Goal: Information Seeking & Learning: Learn about a topic

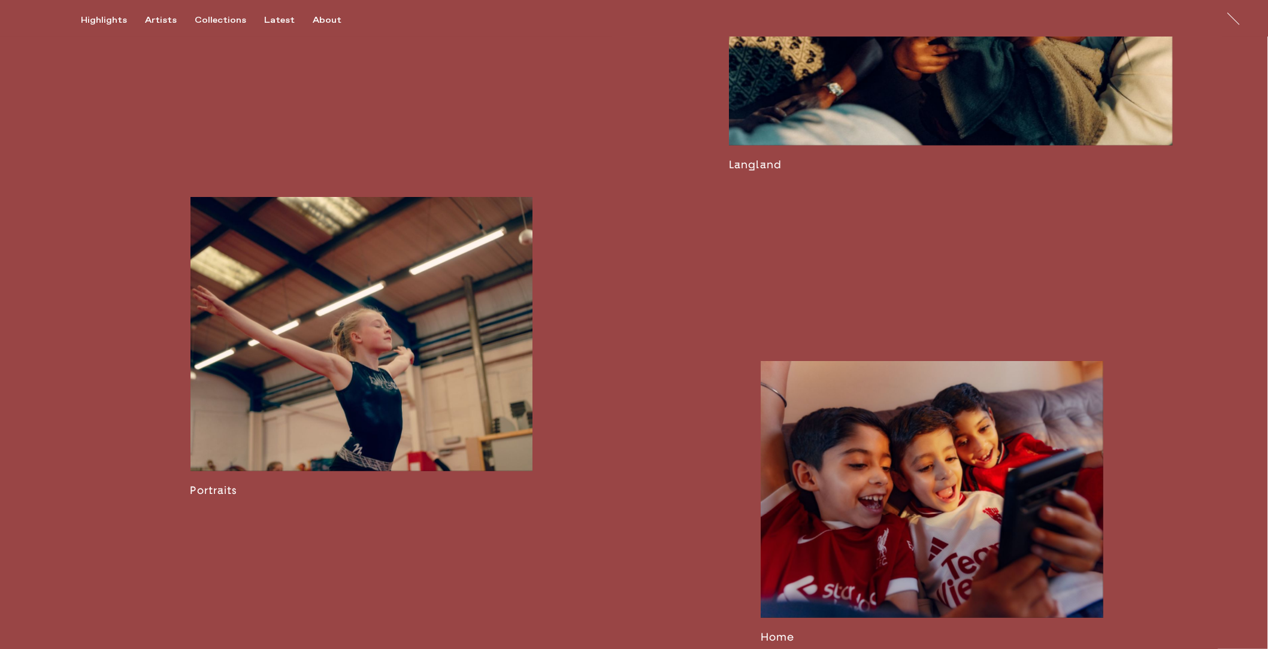
scroll to position [2293, 0]
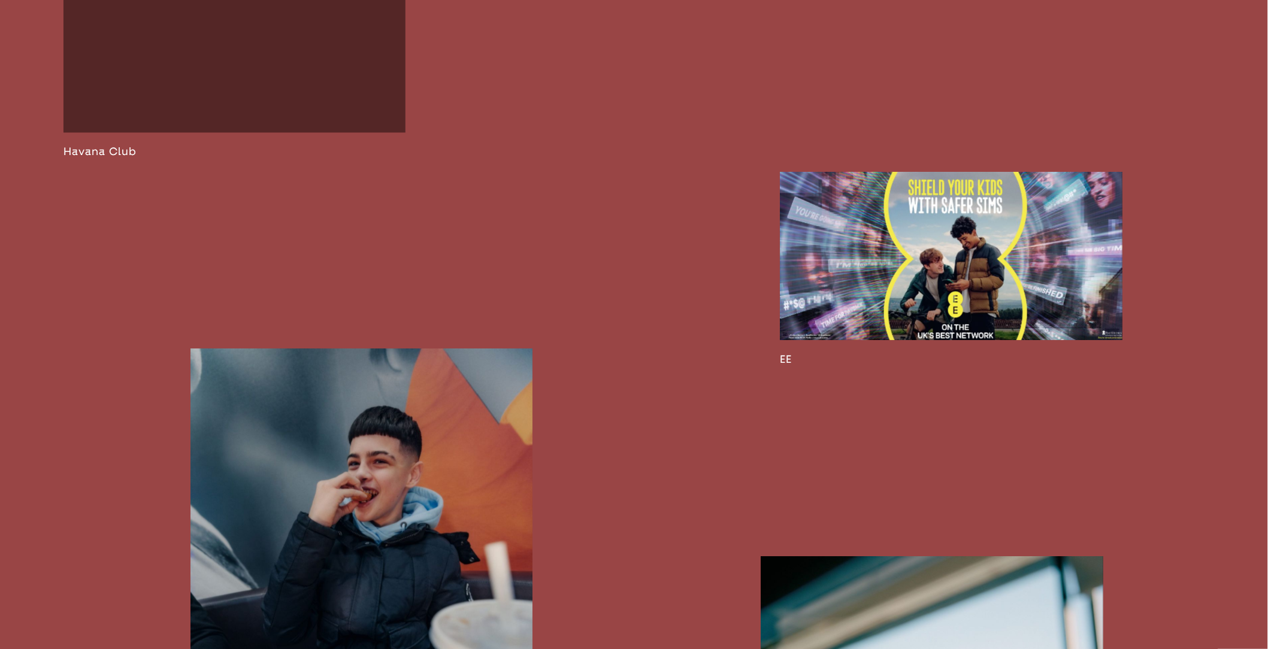
scroll to position [3063, 0]
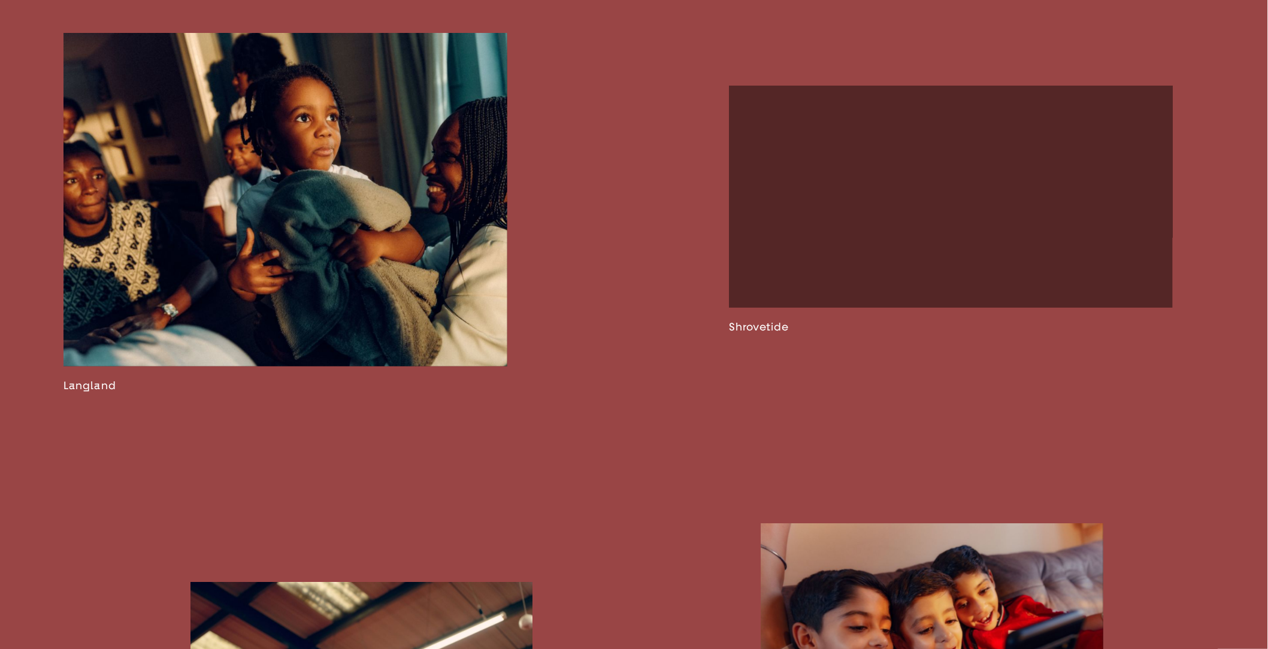
scroll to position [2373, 0]
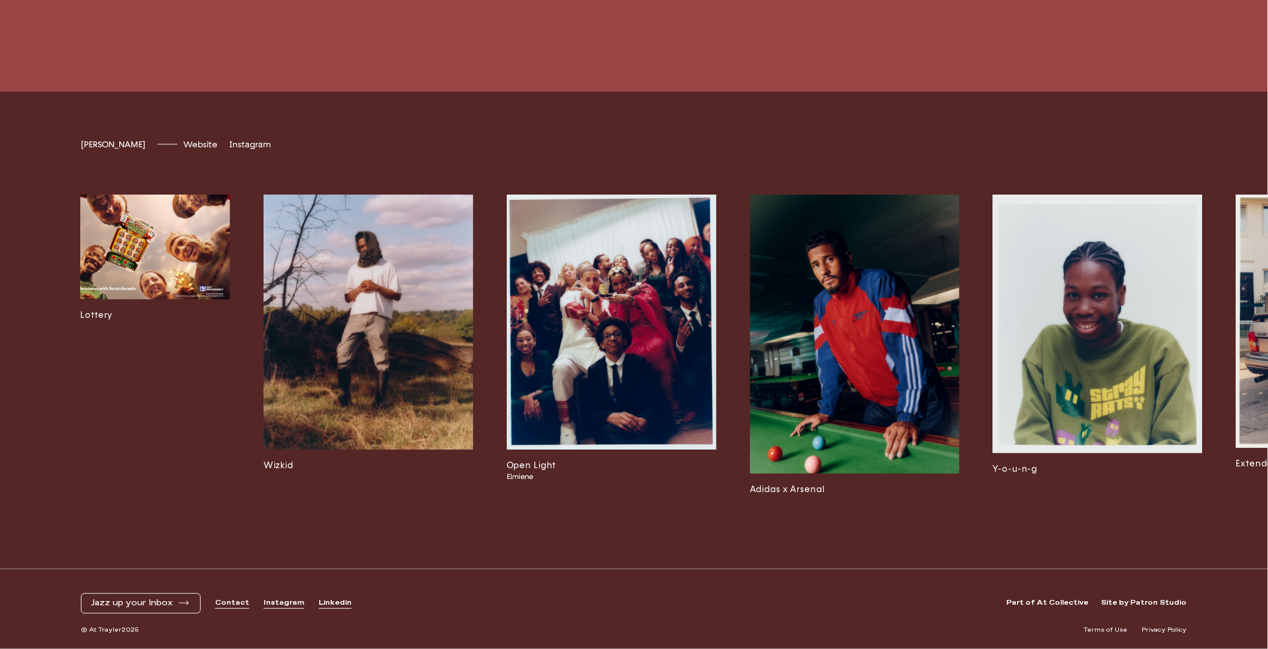
scroll to position [0, 309]
